Goal: Task Accomplishment & Management: Complete application form

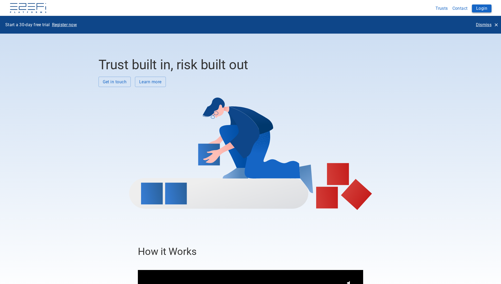
click at [481, 7] on button "Login" at bounding box center [482, 8] width 20 height 8
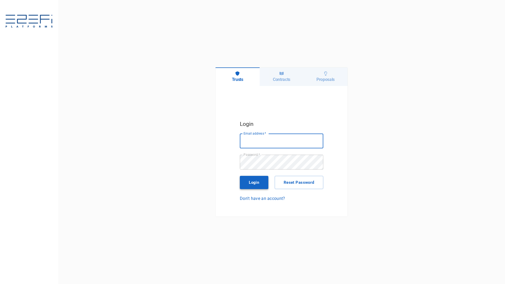
type input "maxine@fara.au"
click at [252, 187] on button "Login" at bounding box center [254, 182] width 29 height 13
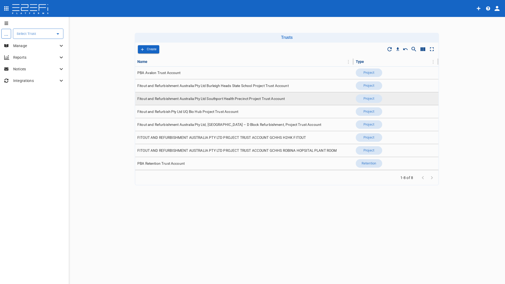
click at [187, 97] on span "Fitout and Refurbishment Australia Pty Ltd Southport Health Precinct Project Tr…" at bounding box center [211, 98] width 148 height 5
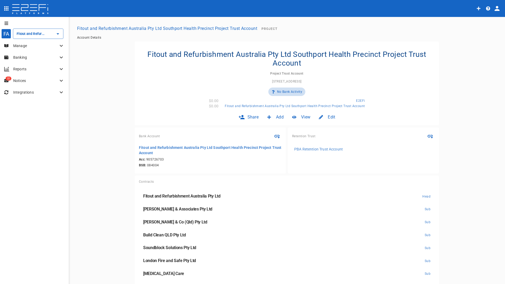
click at [26, 58] on p "Banking" at bounding box center [35, 57] width 45 height 5
click at [25, 46] on p "Manage" at bounding box center [35, 45] width 45 height 5
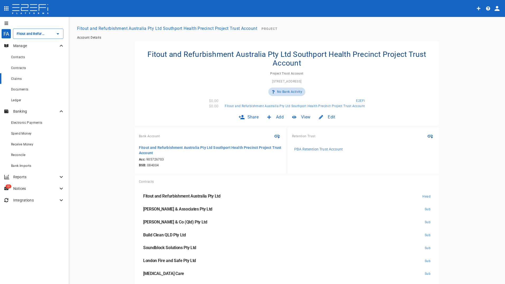
click at [15, 78] on span "Claims" at bounding box center [16, 79] width 11 height 4
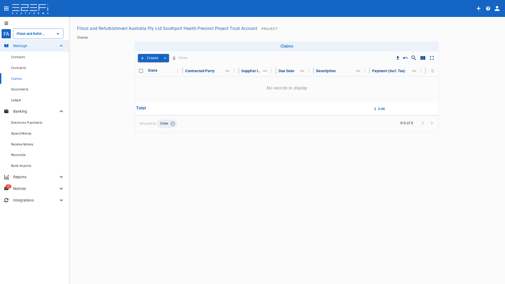
click at [151, 55] on button "Create" at bounding box center [149, 58] width 23 height 8
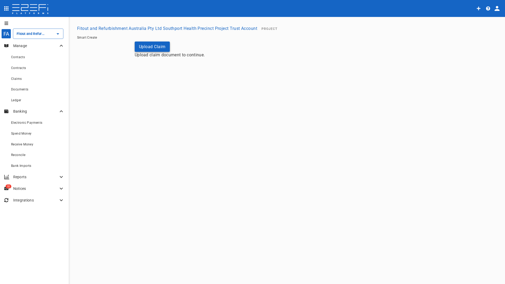
click at [153, 46] on button "Upload Claim" at bounding box center [152, 46] width 35 height 10
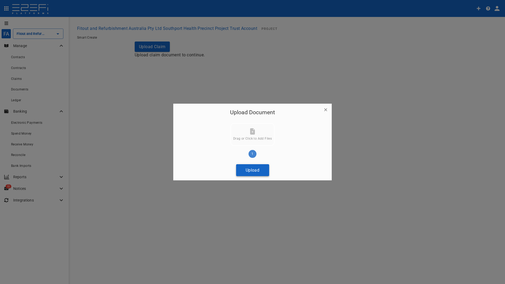
click at [250, 171] on button "Upload" at bounding box center [252, 170] width 33 height 12
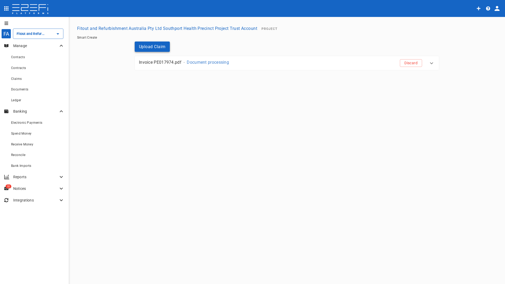
click at [158, 49] on button "Upload Claim" at bounding box center [152, 46] width 35 height 10
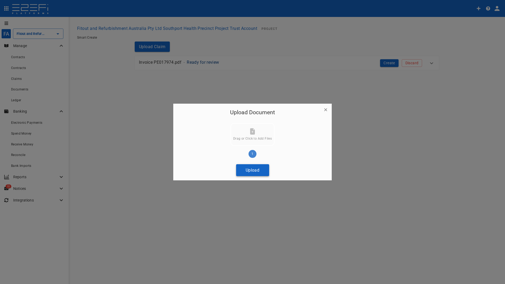
click at [254, 171] on button "Upload" at bounding box center [252, 170] width 33 height 12
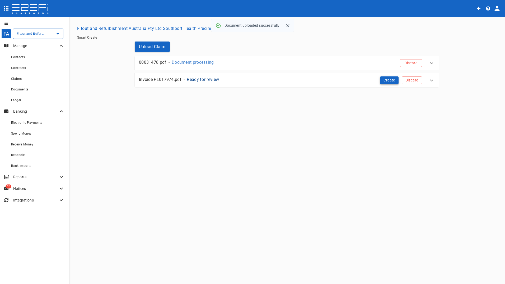
click at [392, 80] on button "Create" at bounding box center [389, 80] width 18 height 8
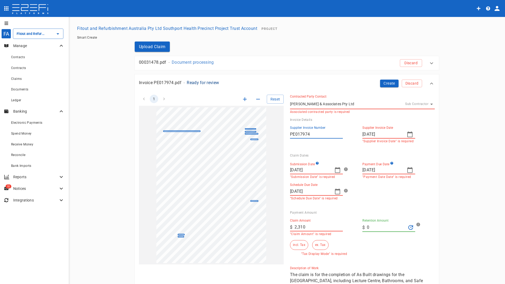
click at [409, 172] on icon "button" at bounding box center [410, 170] width 6 height 6
click at [376, 246] on div "30" at bounding box center [376, 246] width 4 height 6
type input "30/09/2025"
click at [254, 228] on div "1 Reset SupplierInvoiceNumber: PE017974 ClaimAmount: 2310.00 GSTAmount: 210.00 …" at bounding box center [284, 194] width 302 height 213
type input "2,100"
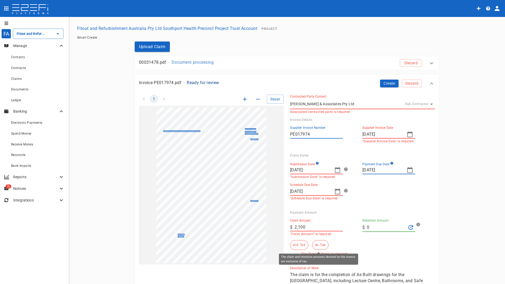
click at [316, 244] on button "ex. Tax" at bounding box center [320, 245] width 16 height 10
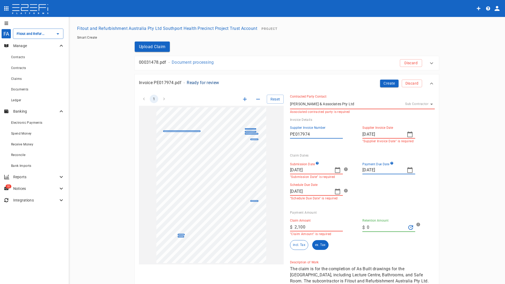
click at [388, 79] on div "Create Discard" at bounding box center [400, 81] width 48 height 12
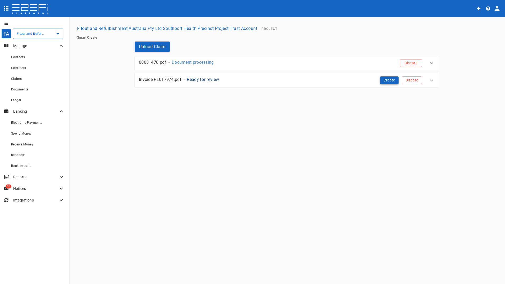
click at [387, 81] on button "Create" at bounding box center [389, 80] width 18 height 8
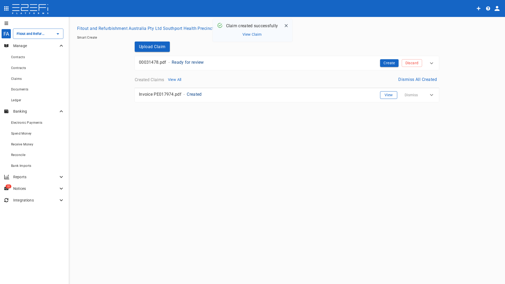
click at [385, 96] on button "View" at bounding box center [388, 95] width 17 height 8
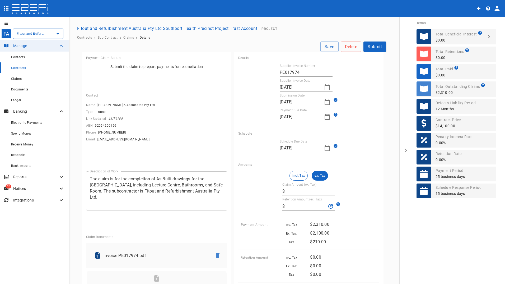
type input "2,100"
type input "0"
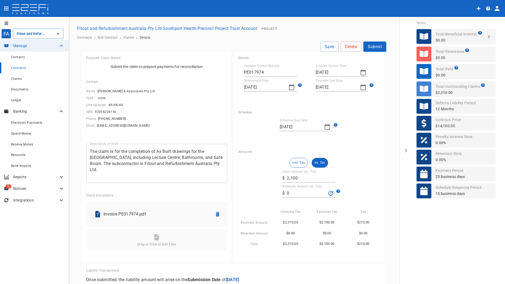
click at [372, 46] on button "Submit" at bounding box center [374, 46] width 23 height 10
